Goal: Task Accomplishment & Management: Manage account settings

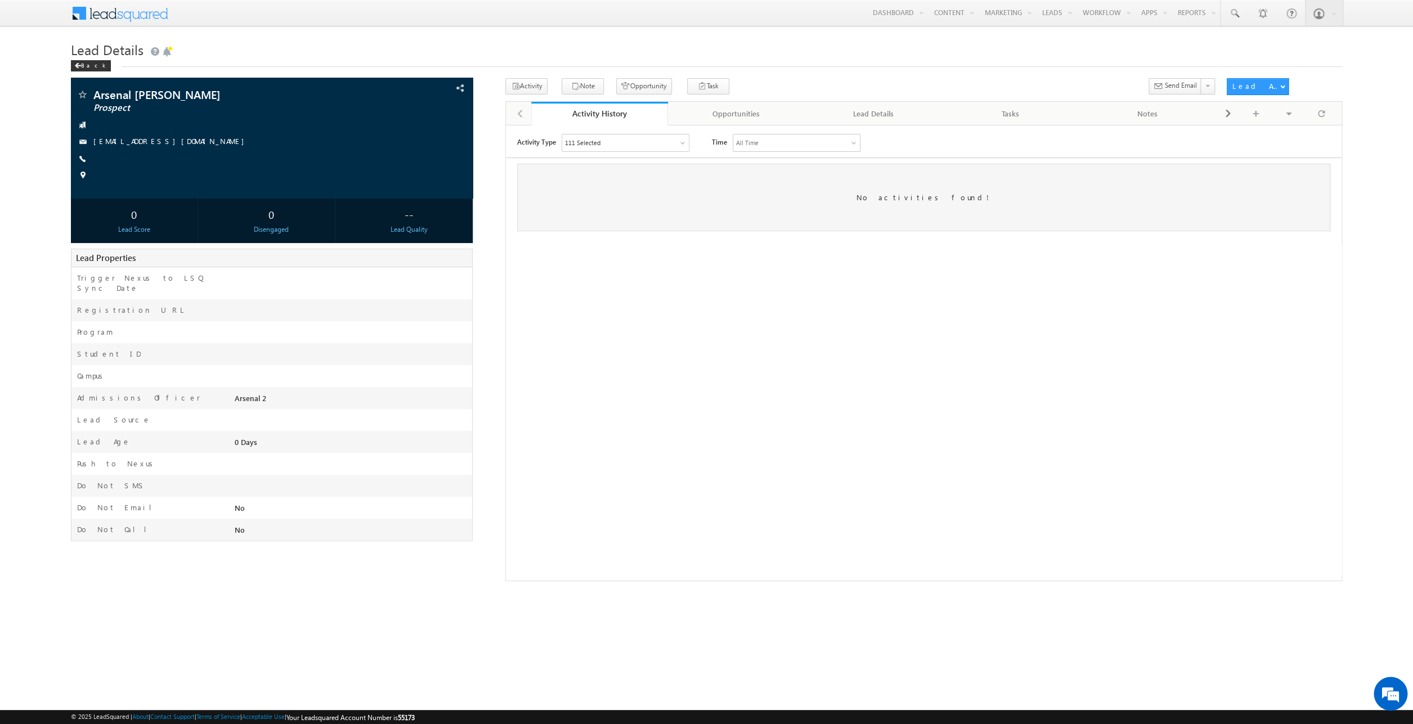
click at [901, 69] on div "Lead Details Back" at bounding box center [706, 58] width 1271 height 41
click at [737, 110] on div "Opportunities" at bounding box center [736, 114] width 118 height 14
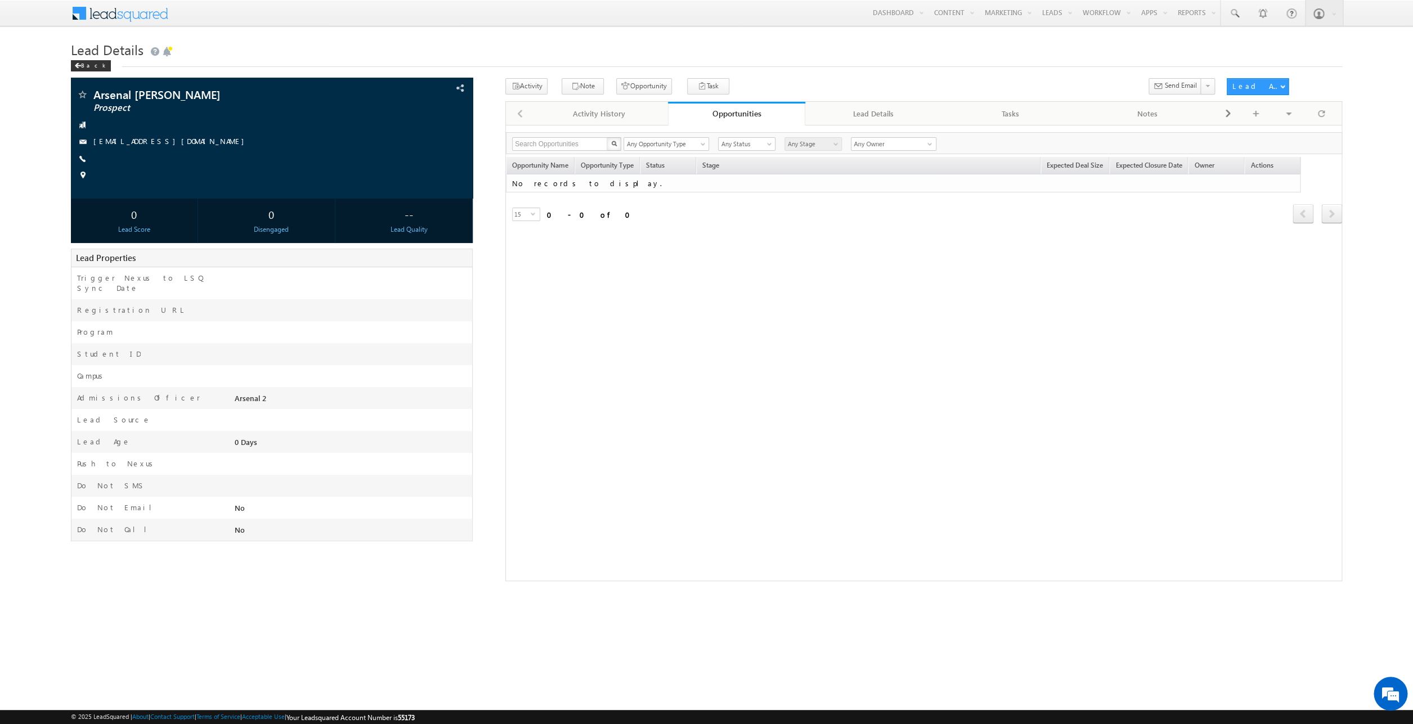
click at [990, 69] on div "Lead Details Back" at bounding box center [706, 58] width 1271 height 41
click at [1084, 47] on h1 "Lead Details" at bounding box center [706, 49] width 1271 height 22
click at [631, 82] on button "Opportunity" at bounding box center [644, 86] width 56 height 16
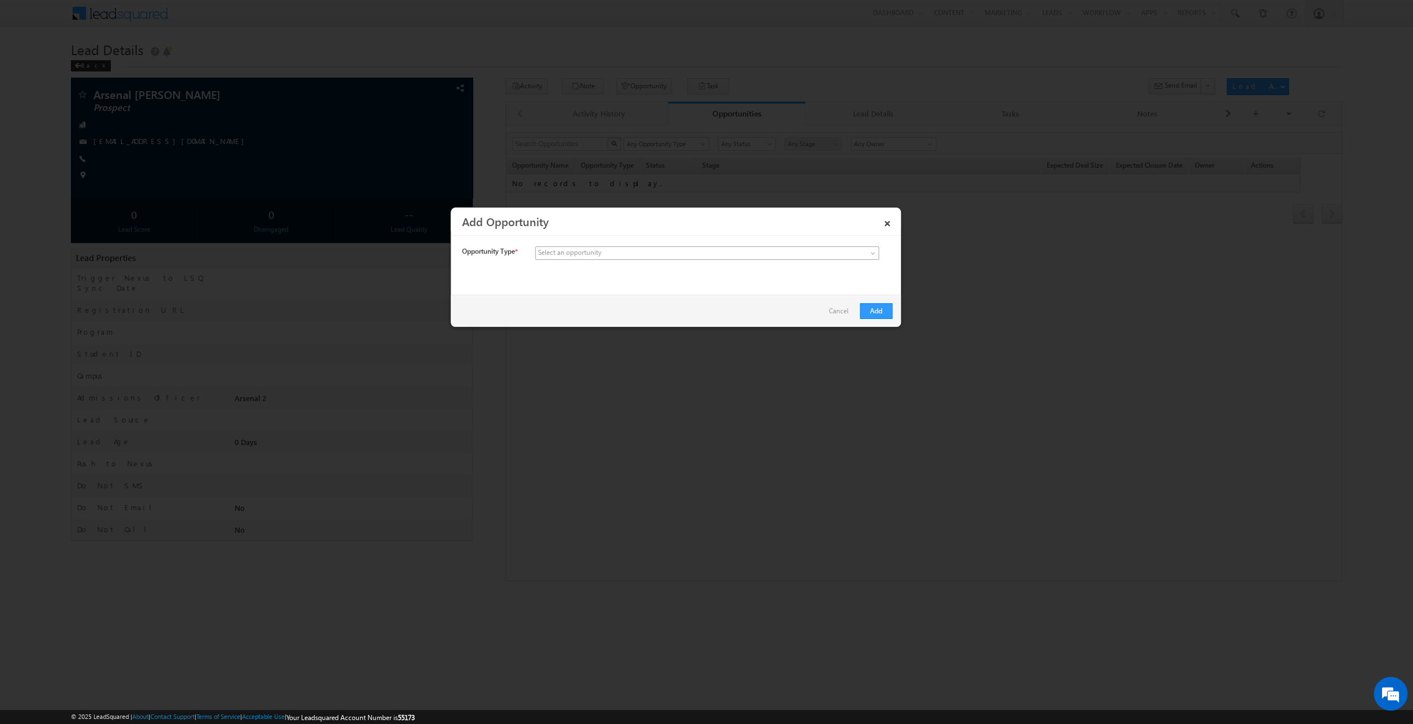
click at [722, 253] on link at bounding box center [707, 253] width 344 height 14
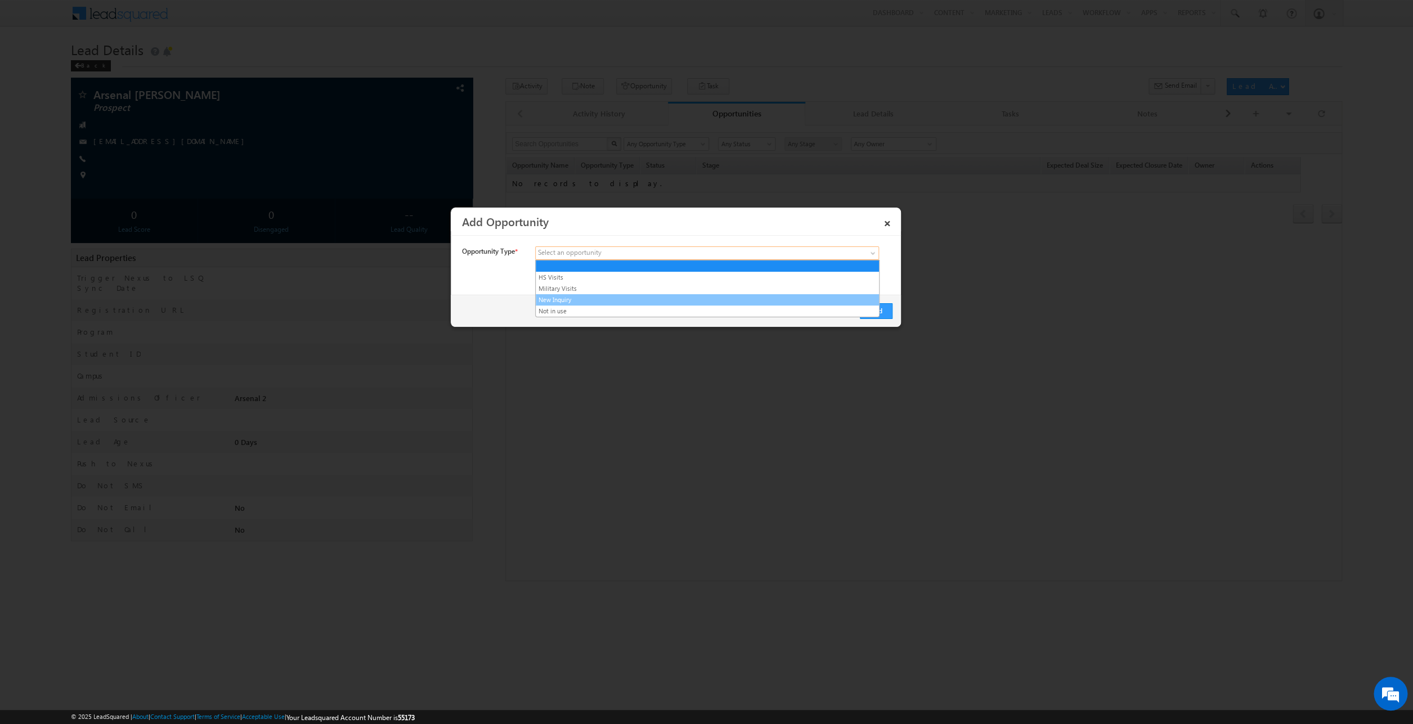
click at [709, 302] on link "New Inquiry" at bounding box center [707, 300] width 343 height 10
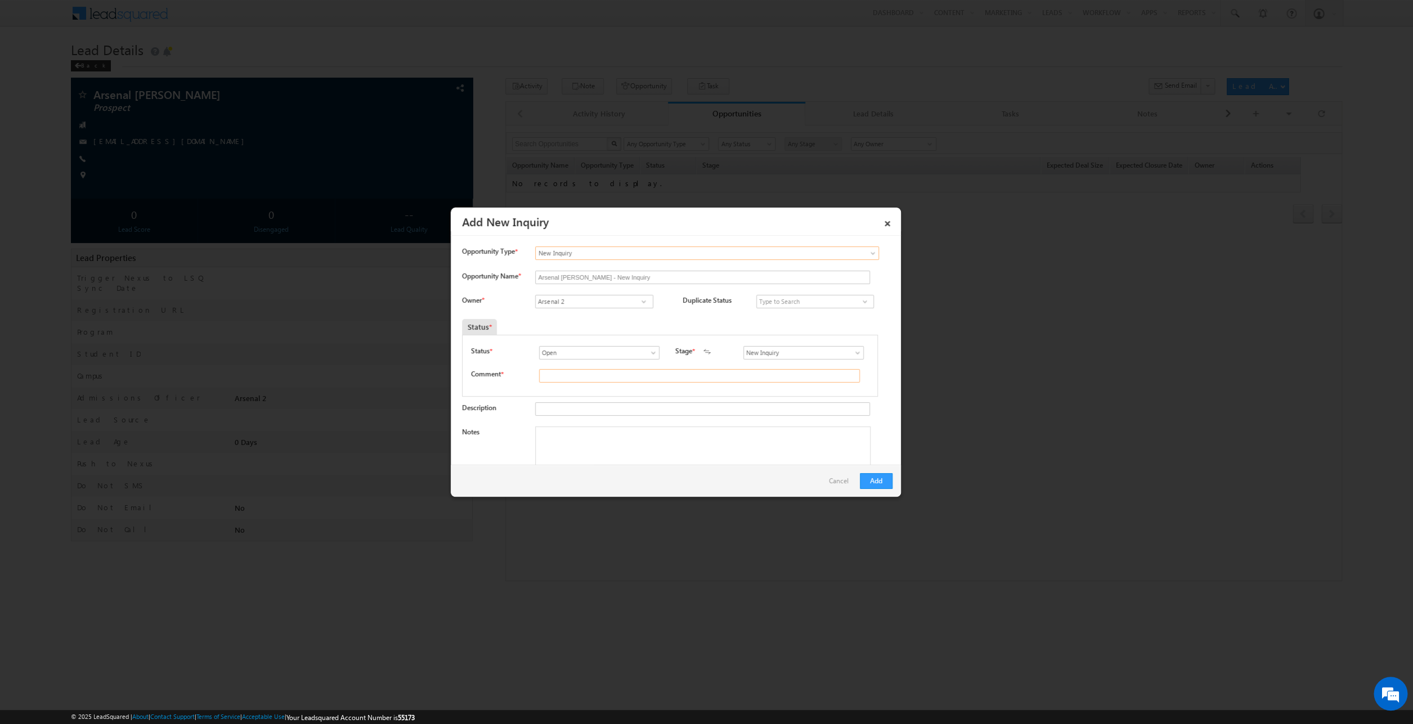
click at [793, 374] on input "text" at bounding box center [699, 376] width 321 height 14
type input "asdf"
click at [756, 310] on div "nexus push Enter Value Increment Decrement" at bounding box center [677, 316] width 430 height 19
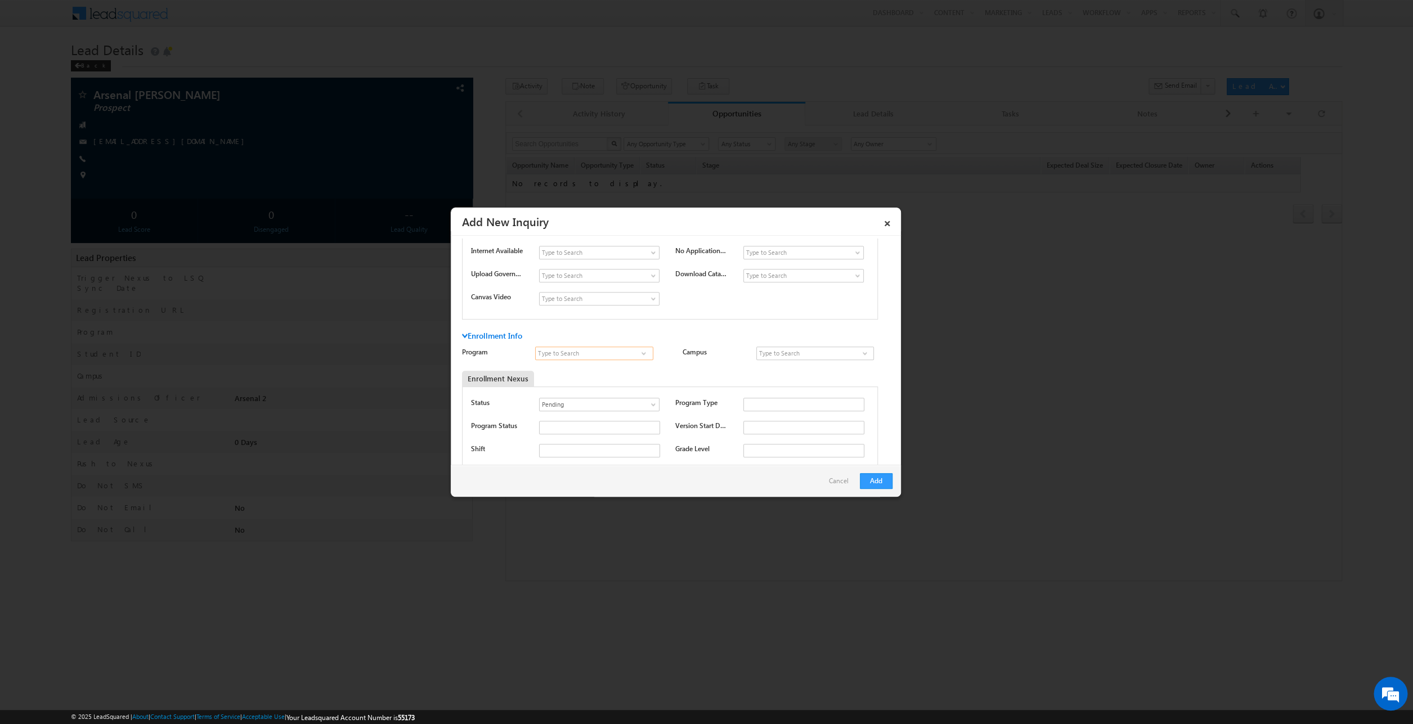
click at [635, 350] on input at bounding box center [594, 354] width 118 height 14
click at [610, 367] on link "Professional Welder" at bounding box center [594, 366] width 118 height 13
type input "Professional Welder"
click at [779, 354] on input at bounding box center [815, 354] width 118 height 14
click at [780, 366] on link "TWS [GEOGRAPHIC_DATA]" at bounding box center [815, 366] width 118 height 13
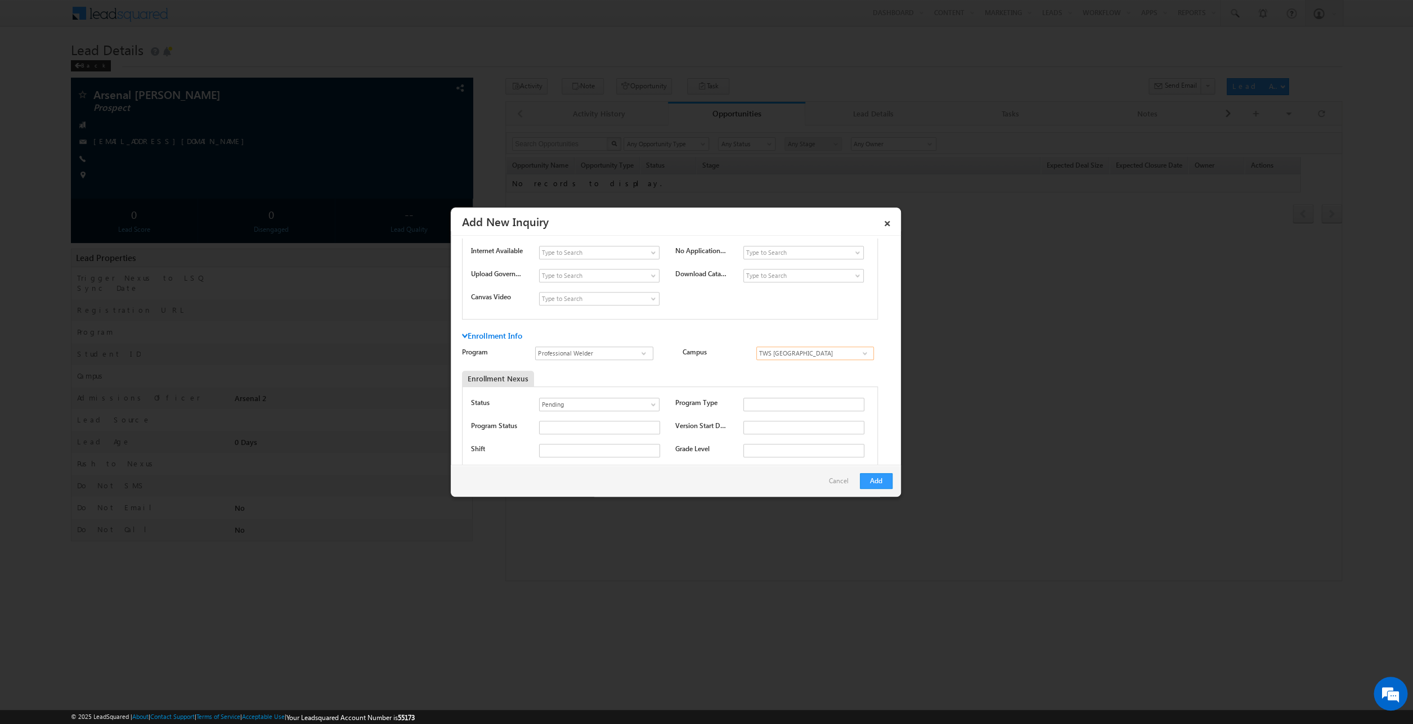
type input "TWS [GEOGRAPHIC_DATA]"
click at [770, 375] on div "Enrollment Nexus" at bounding box center [669, 379] width 415 height 16
click at [768, 430] on input "text" at bounding box center [803, 428] width 121 height 14
type input "[DATE]"
click at [866, 477] on button "Add" at bounding box center [876, 481] width 33 height 16
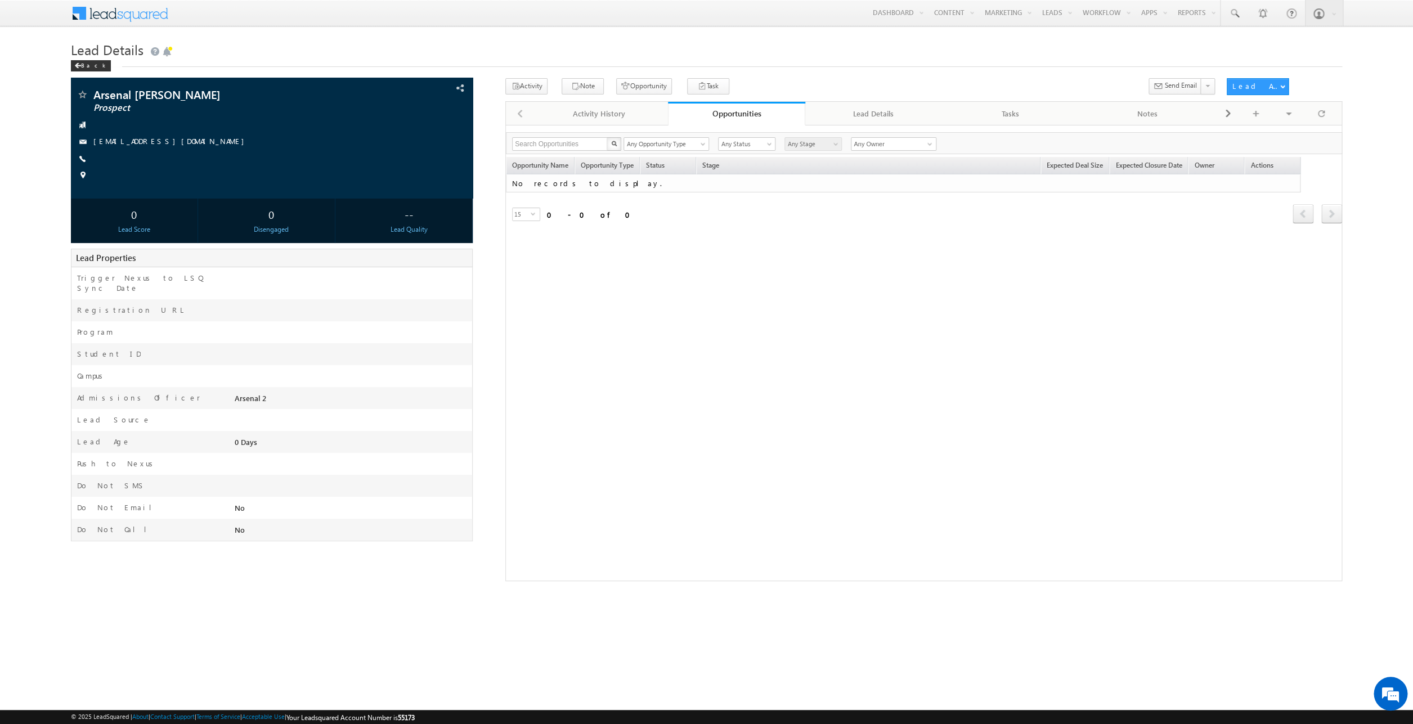
click at [720, 238] on div "Opportunity Name Opportunity Type Status Stage Expected Deal Size Expected Clos…" at bounding box center [924, 198] width 836 height 83
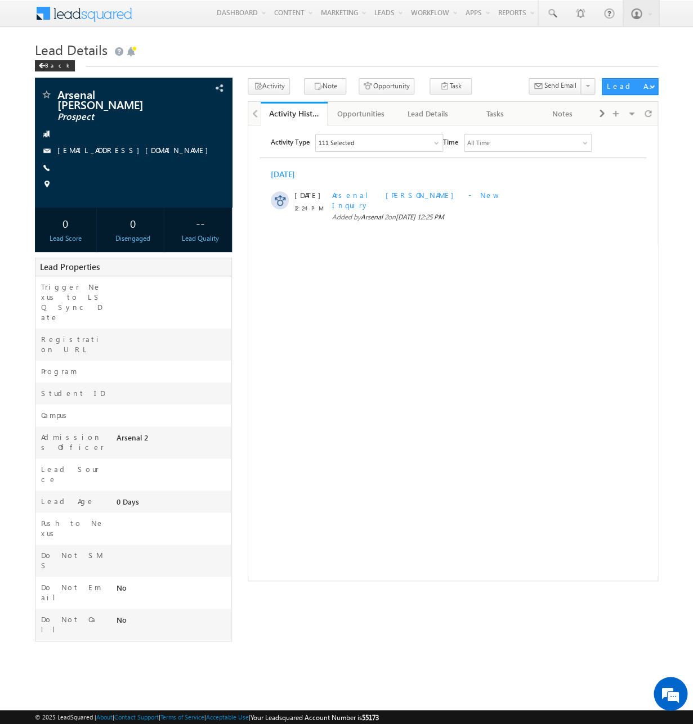
click at [349, 235] on html "Activity Type 111 Selected Select All Sales Activities 1 Sales Activity Opportu…" at bounding box center [452, 180] width 409 height 110
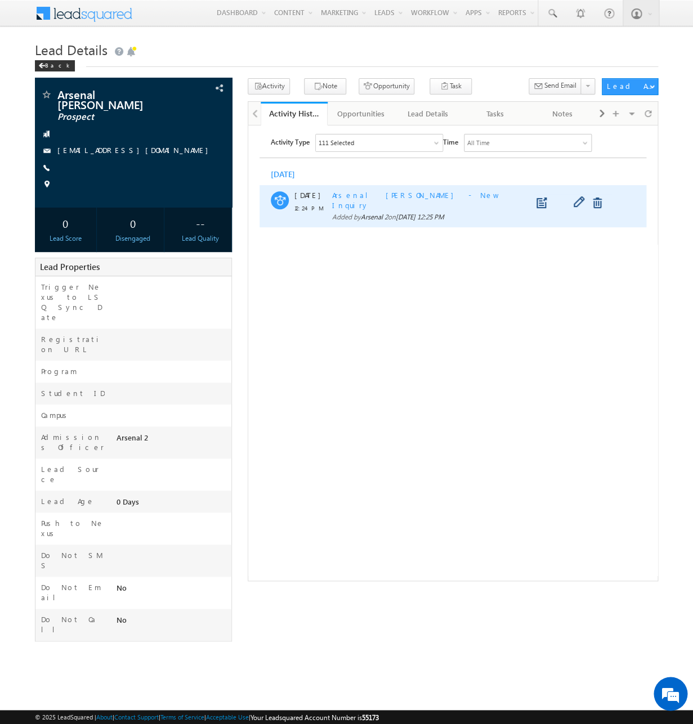
click at [370, 193] on span "Arsenal [PERSON_NAME] - New Inquiry" at bounding box center [416, 200] width 168 height 20
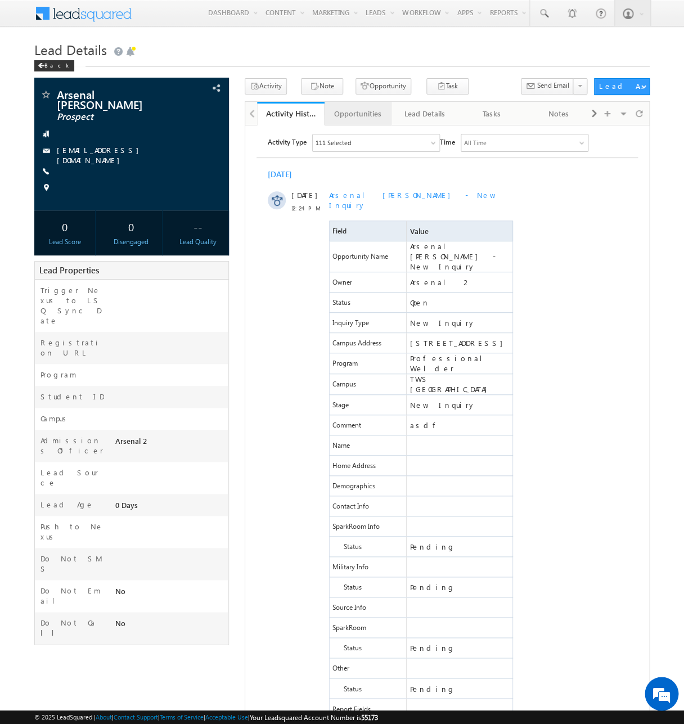
click at [375, 116] on div "Opportunities" at bounding box center [358, 114] width 48 height 14
click at [365, 117] on div "Opportunities" at bounding box center [358, 114] width 48 height 14
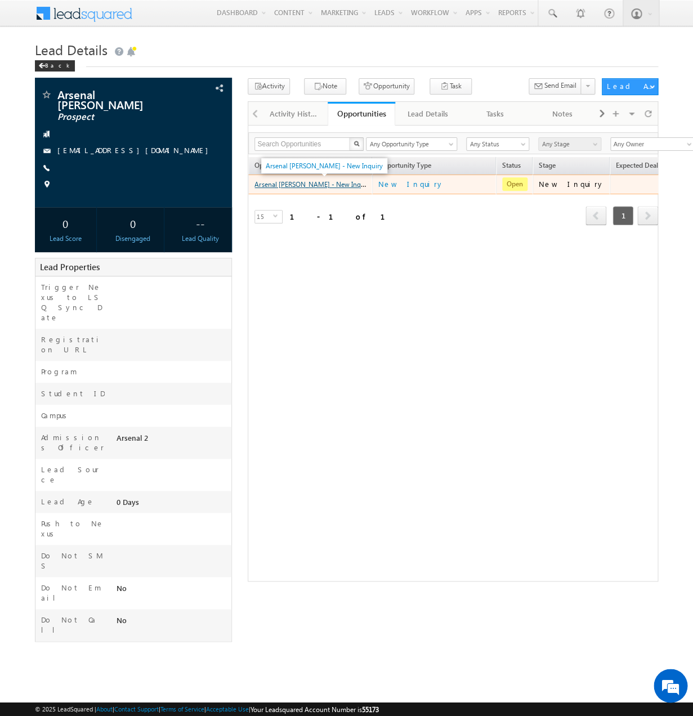
click at [334, 182] on link "Arsenal [PERSON_NAME] - New Inquiry" at bounding box center [312, 184] width 117 height 10
